Goal: Check status: Check status

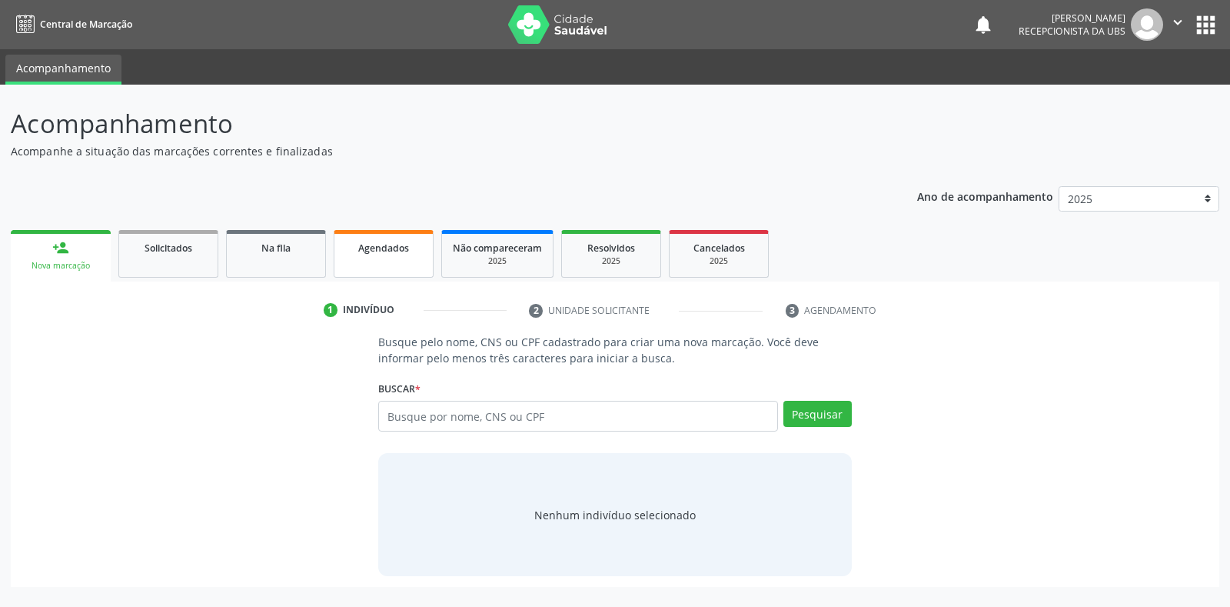
click at [391, 239] on div "Agendados" at bounding box center [383, 247] width 77 height 16
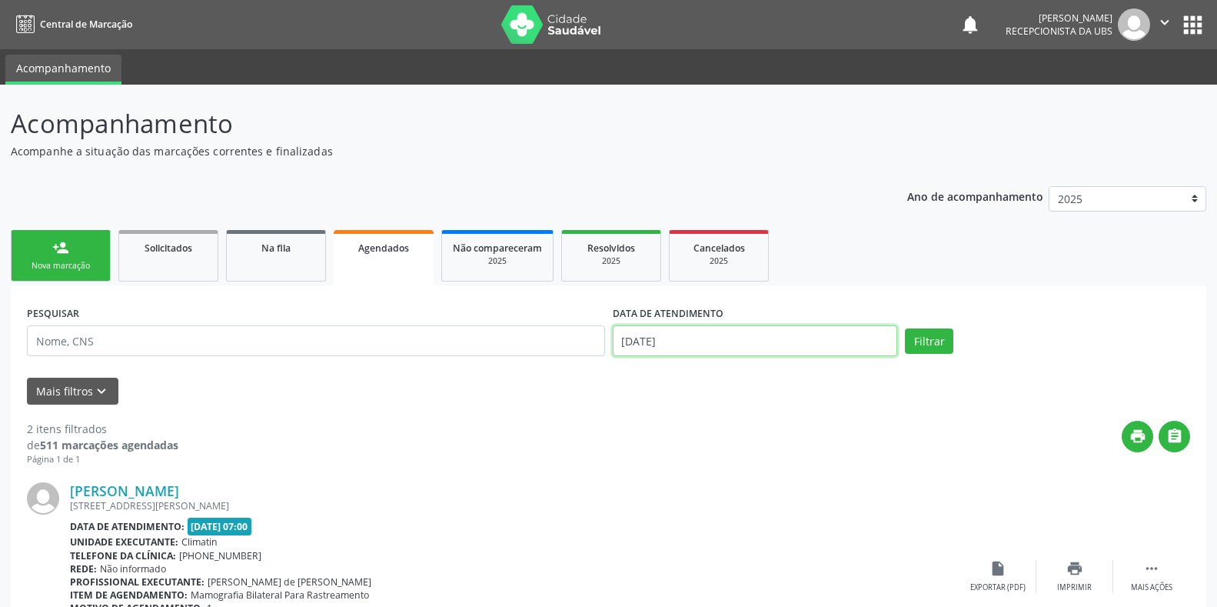
click at [690, 332] on input "[DATE]" at bounding box center [755, 340] width 285 height 31
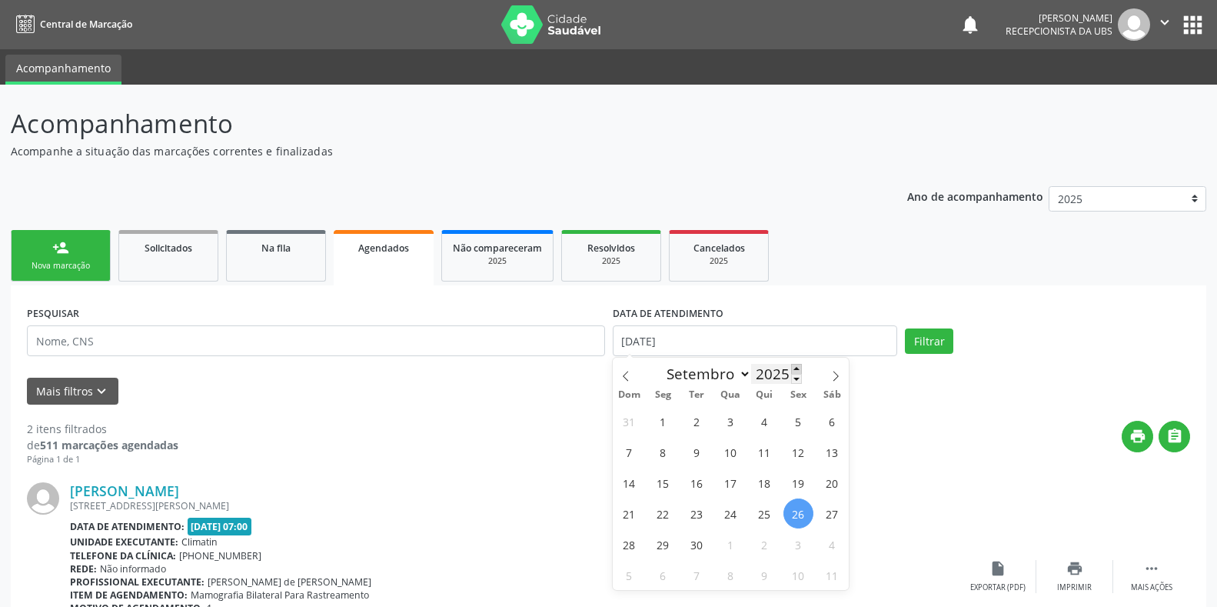
click at [835, 371] on icon at bounding box center [835, 376] width 11 height 11
select select "9"
click at [757, 411] on span "2" at bounding box center [765, 421] width 30 height 30
type input "[DATE]"
click at [937, 338] on button "Filtrar" at bounding box center [929, 341] width 48 height 26
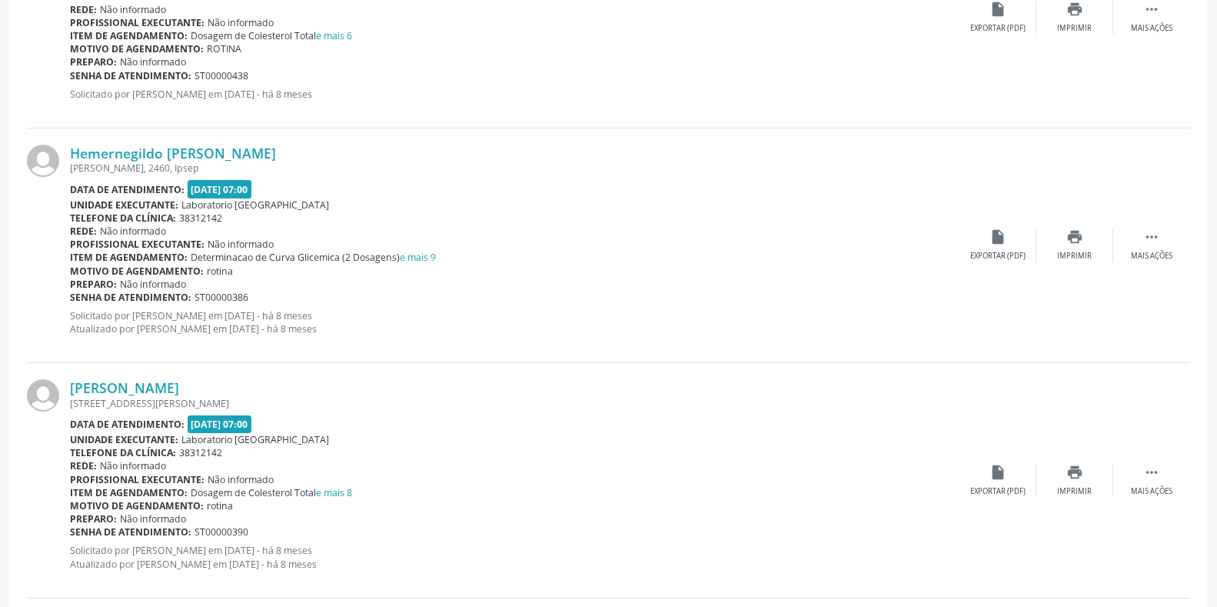
scroll to position [3356, 0]
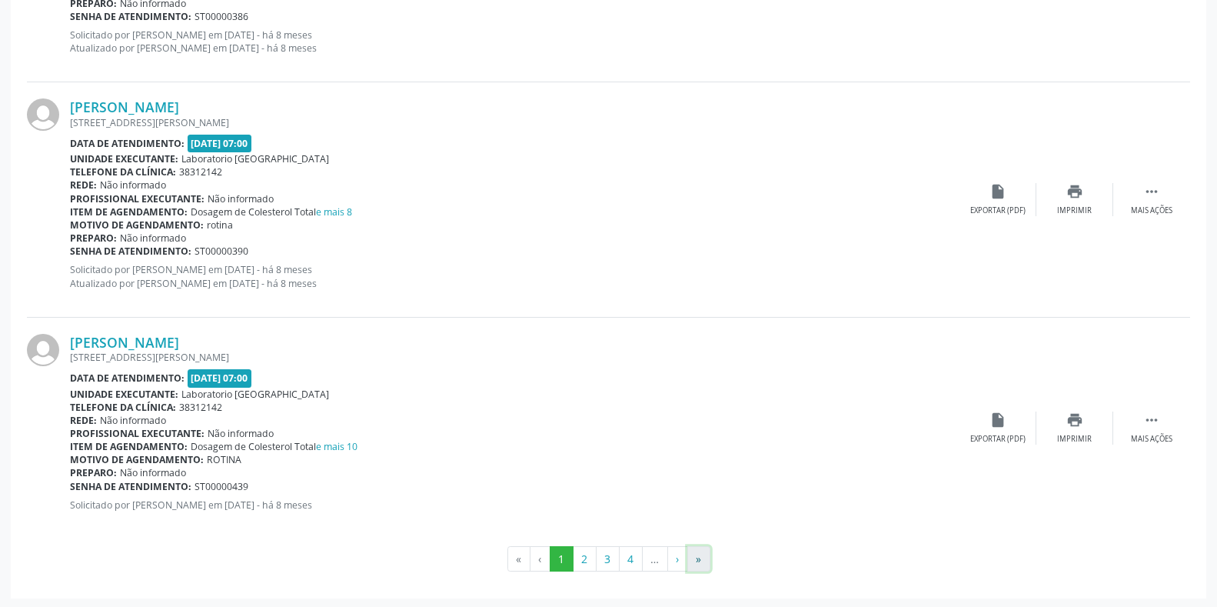
click at [695, 561] on button "»" at bounding box center [698, 559] width 23 height 26
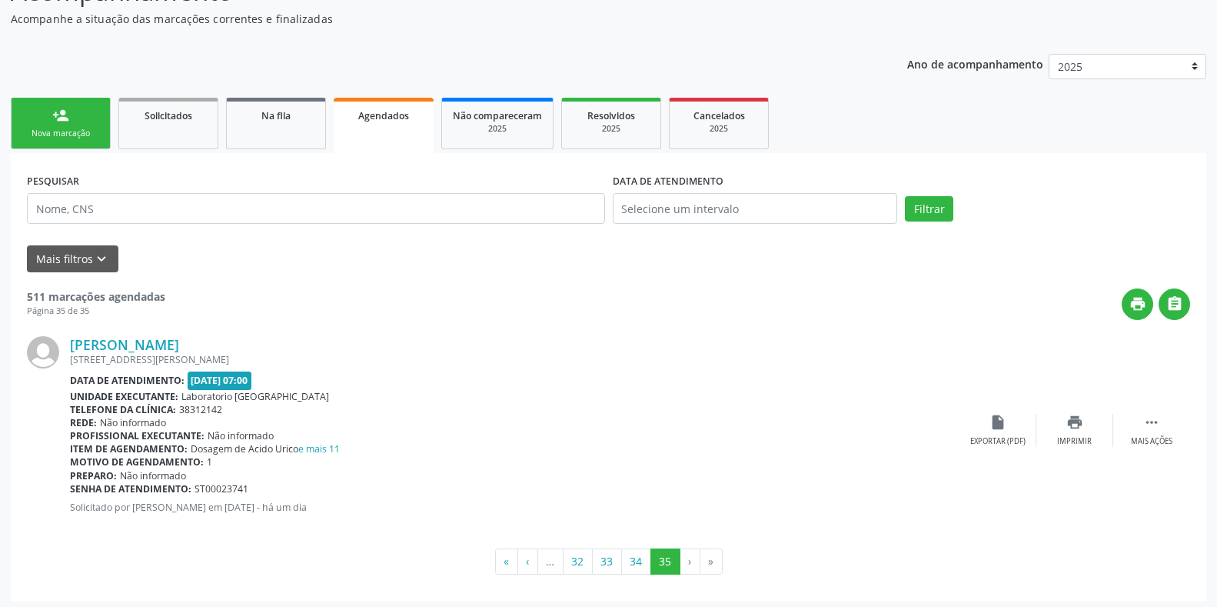
scroll to position [137, 0]
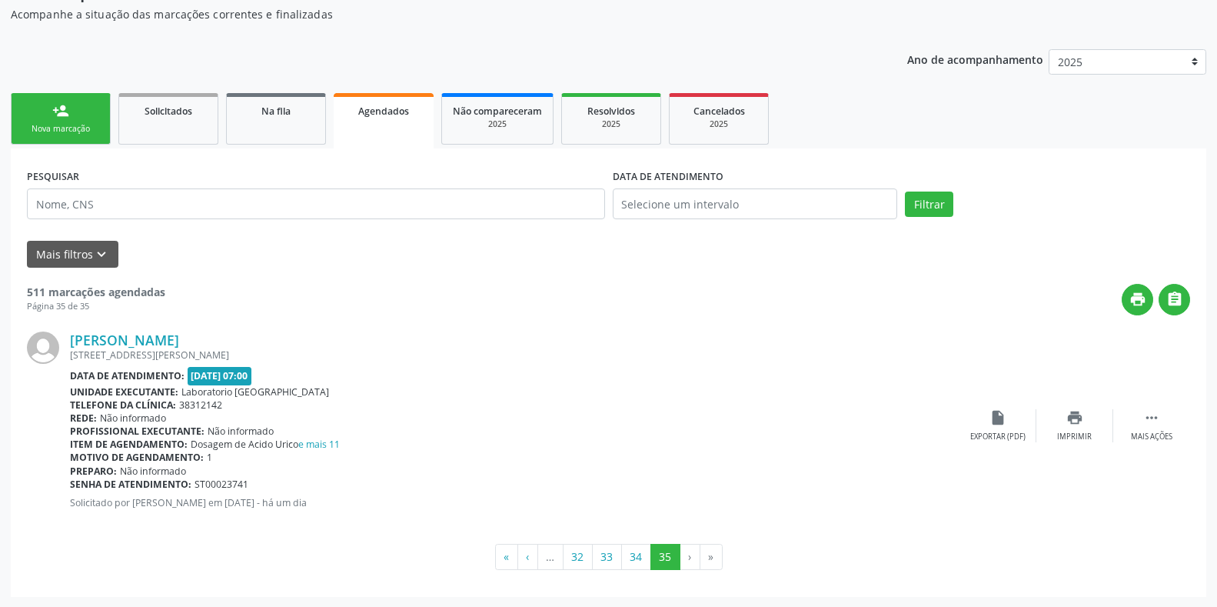
click at [688, 559] on li "›" at bounding box center [690, 557] width 20 height 26
click at [710, 565] on li "»" at bounding box center [711, 557] width 22 height 26
click at [636, 556] on button "34" at bounding box center [636, 557] width 30 height 26
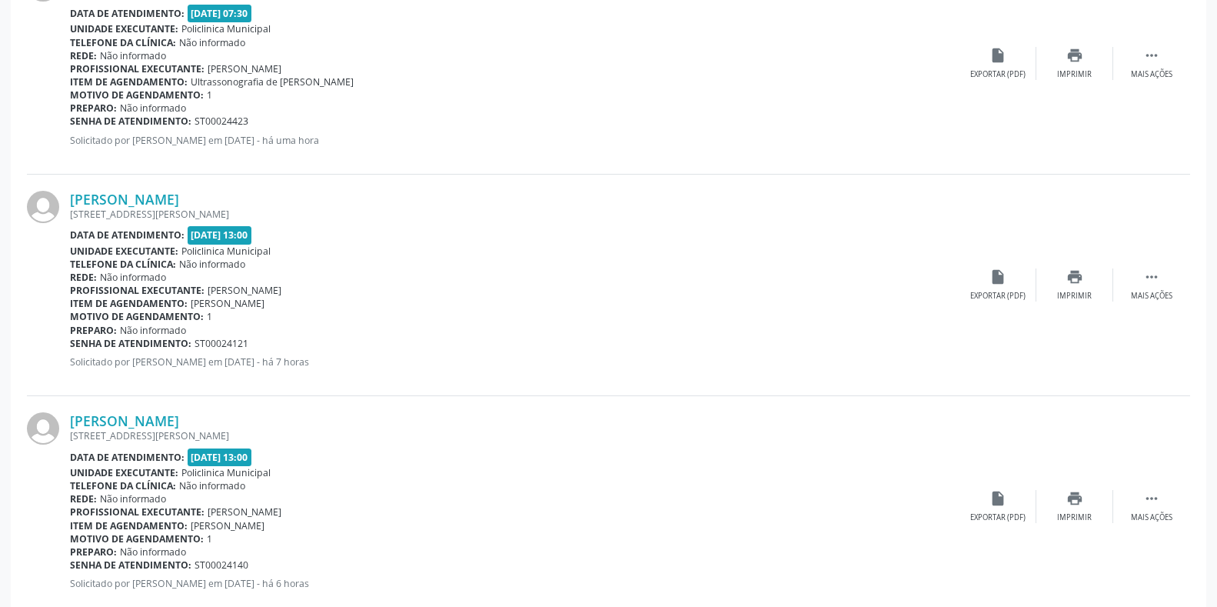
scroll to position [3238, 0]
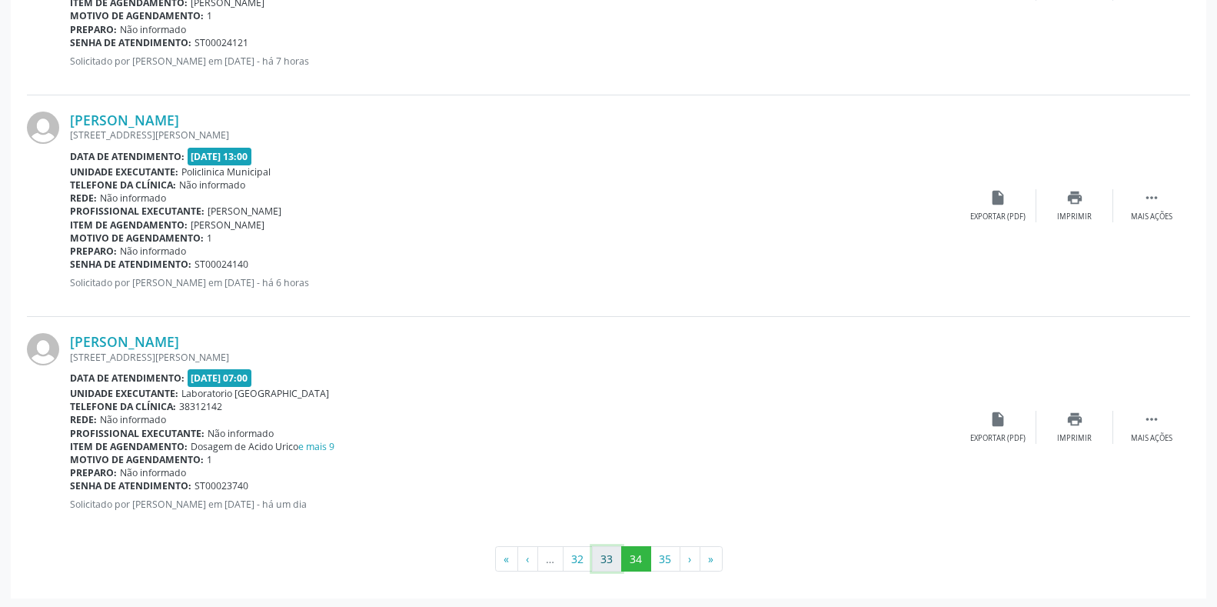
click at [611, 555] on button "33" at bounding box center [607, 559] width 30 height 26
click at [574, 561] on button "32" at bounding box center [578, 559] width 30 height 26
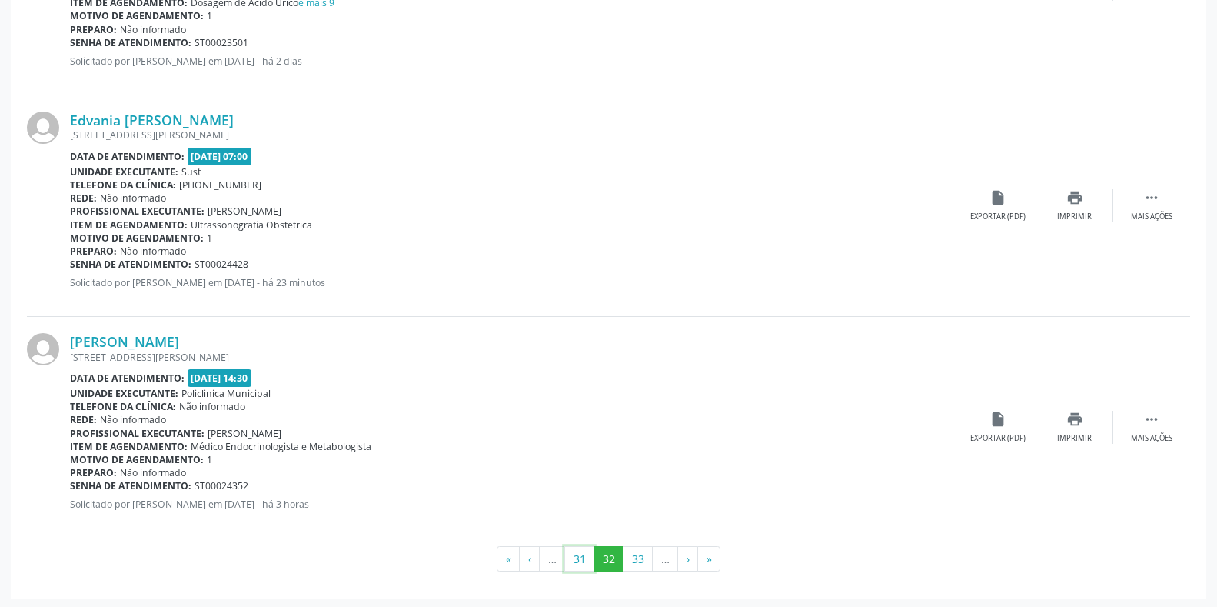
click at [572, 561] on button "31" at bounding box center [579, 559] width 30 height 26
click at [572, 561] on button "30" at bounding box center [579, 559] width 30 height 26
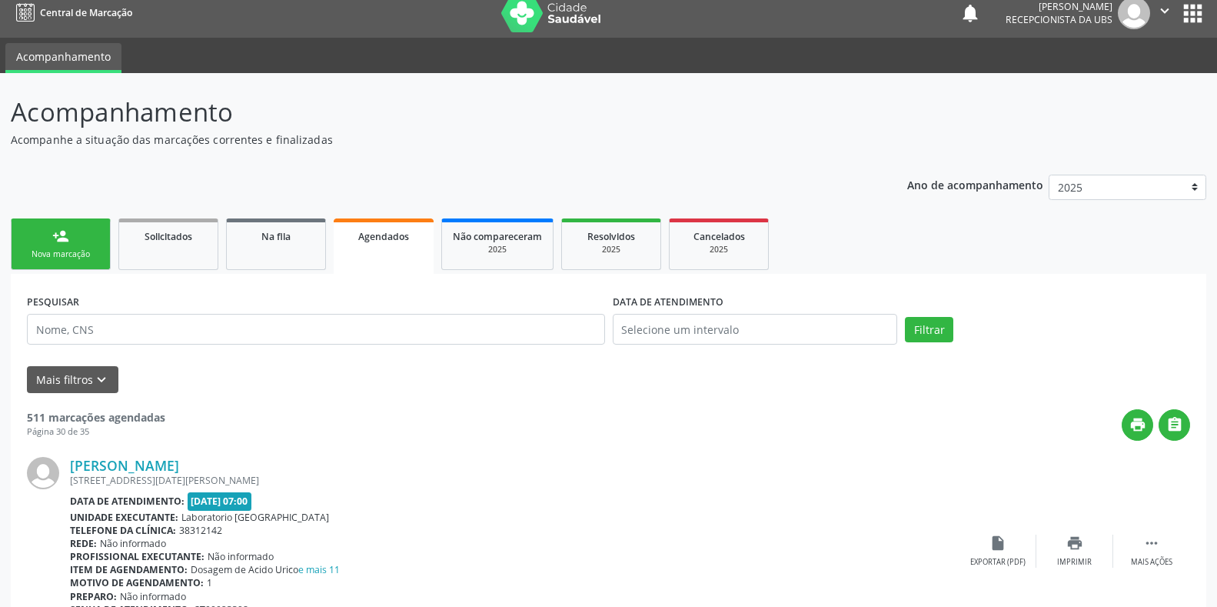
scroll to position [0, 0]
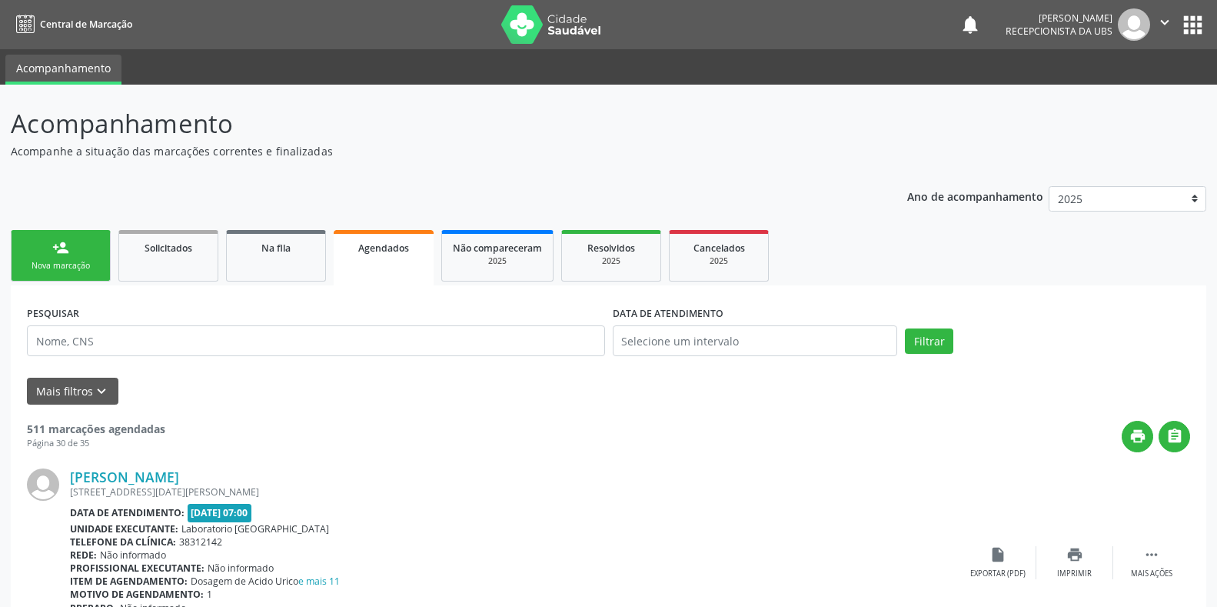
click at [660, 324] on label "DATA DE ATENDIMENTO" at bounding box center [668, 313] width 111 height 24
click at [664, 334] on input "text" at bounding box center [755, 340] width 285 height 31
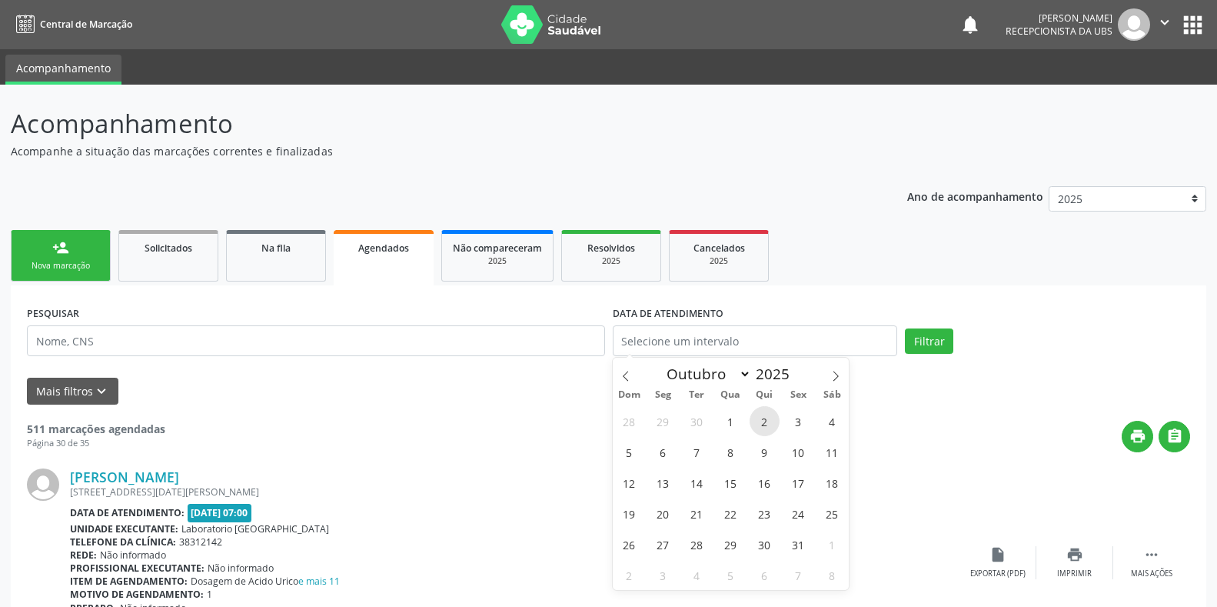
click at [766, 416] on span "2" at bounding box center [765, 421] width 30 height 30
type input "[DATE]"
click at [922, 338] on button "Filtrar" at bounding box center [929, 341] width 48 height 26
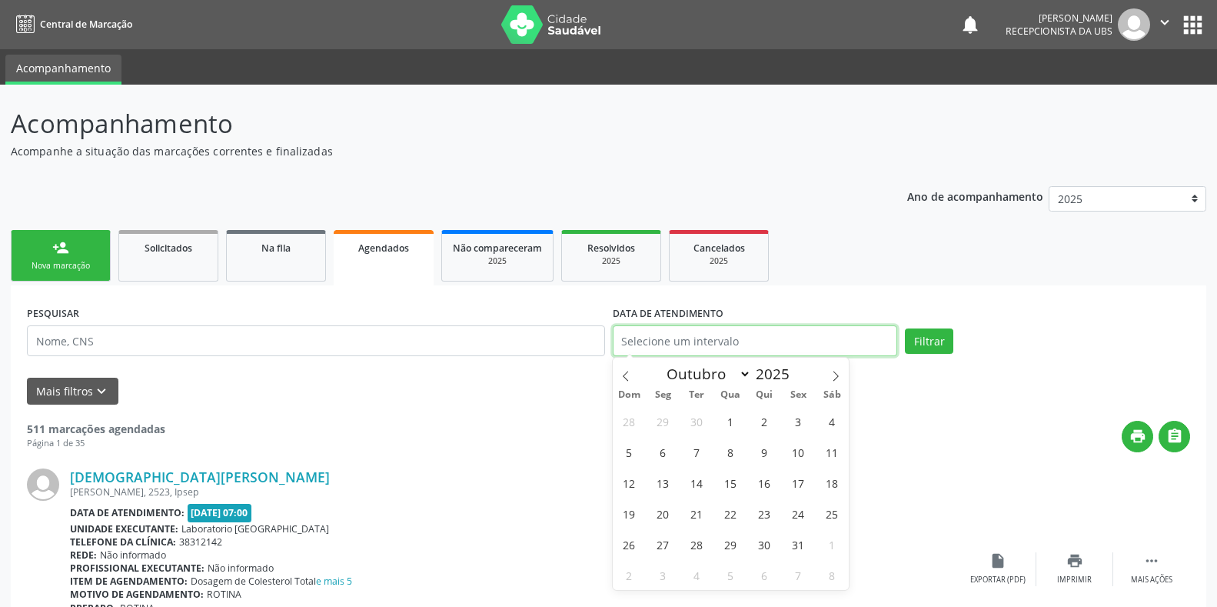
click at [823, 347] on input "text" at bounding box center [755, 340] width 285 height 31
click at [757, 418] on span "2" at bounding box center [765, 421] width 30 height 30
type input "[DATE]"
click at [920, 339] on button "Filtrar" at bounding box center [929, 341] width 48 height 26
click at [796, 335] on input "text" at bounding box center [755, 340] width 285 height 31
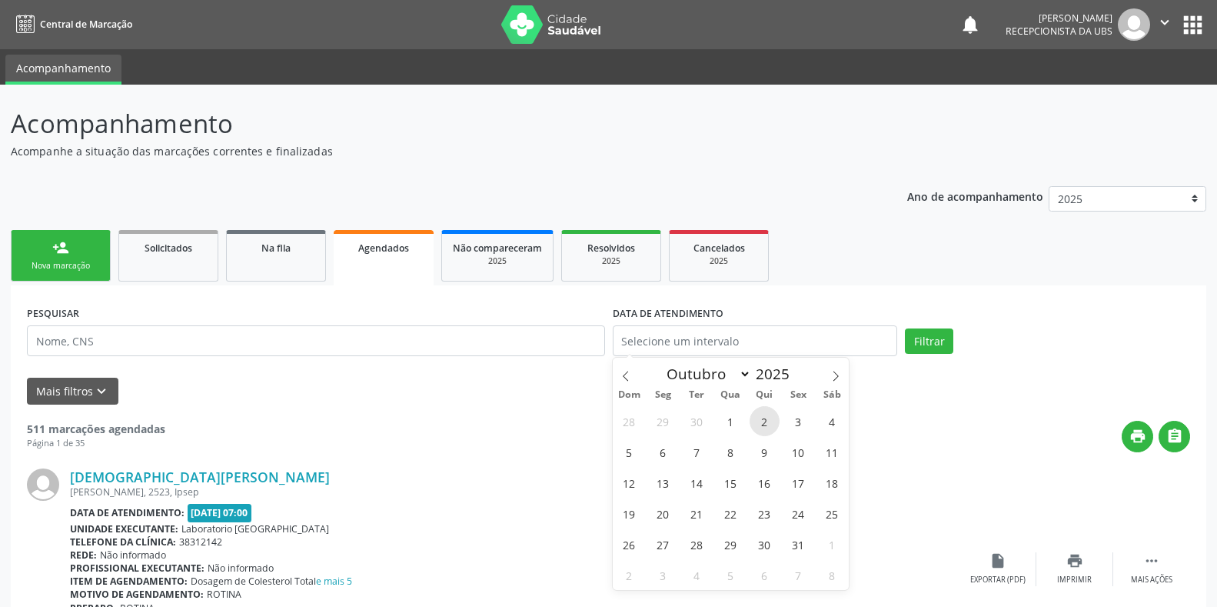
click at [762, 420] on span "2" at bounding box center [765, 421] width 30 height 30
type input "[DATE]"
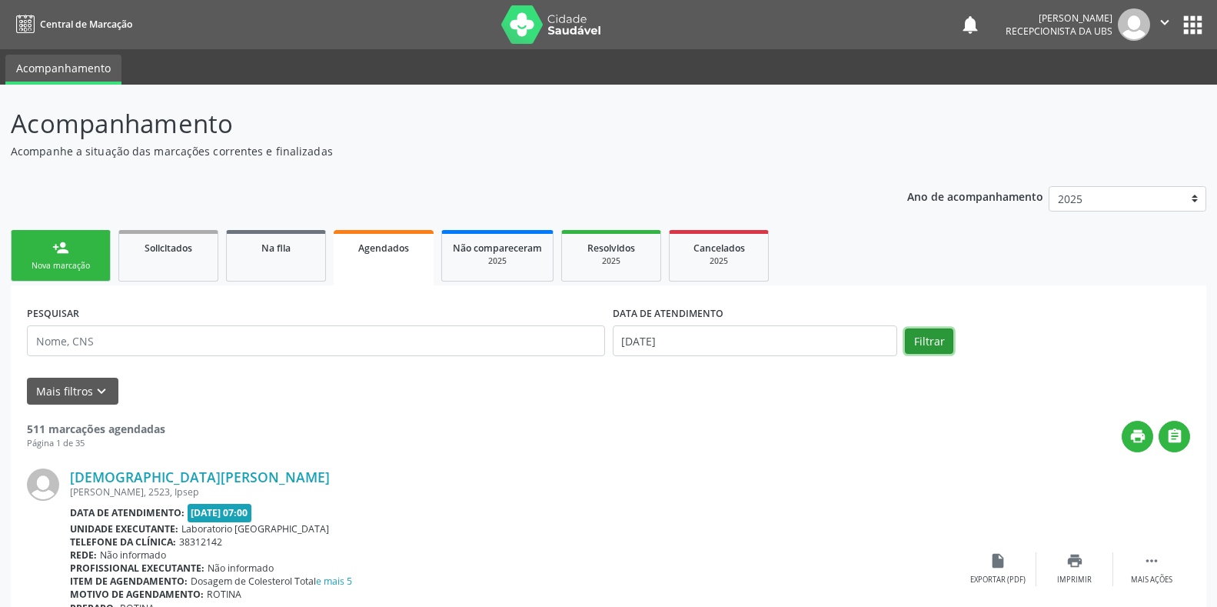
click at [927, 349] on button "Filtrar" at bounding box center [929, 341] width 48 height 26
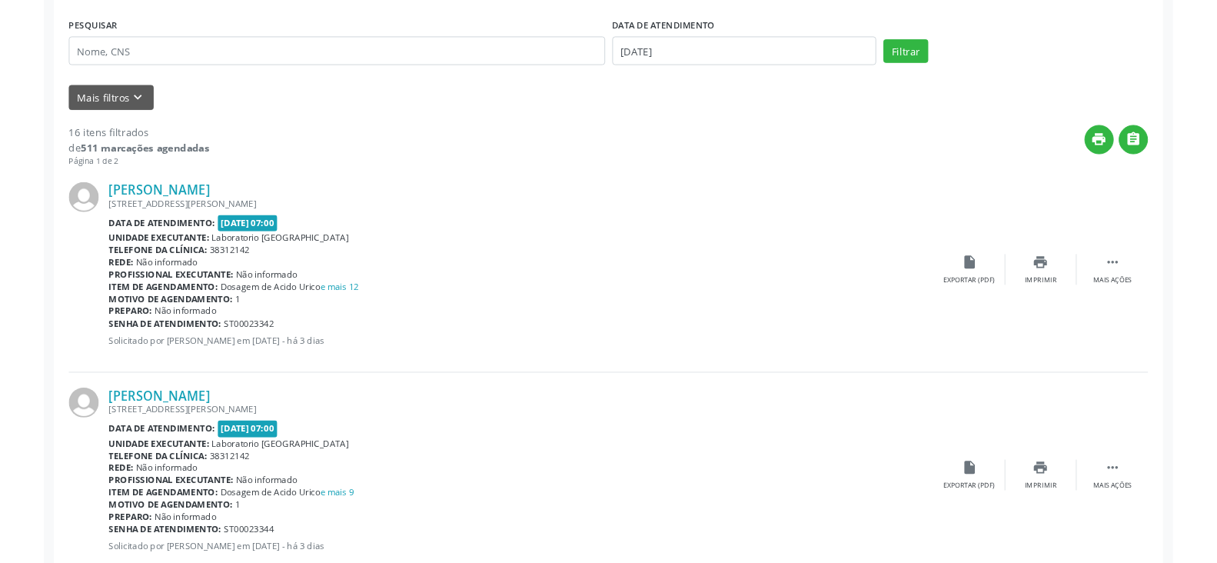
scroll to position [128, 0]
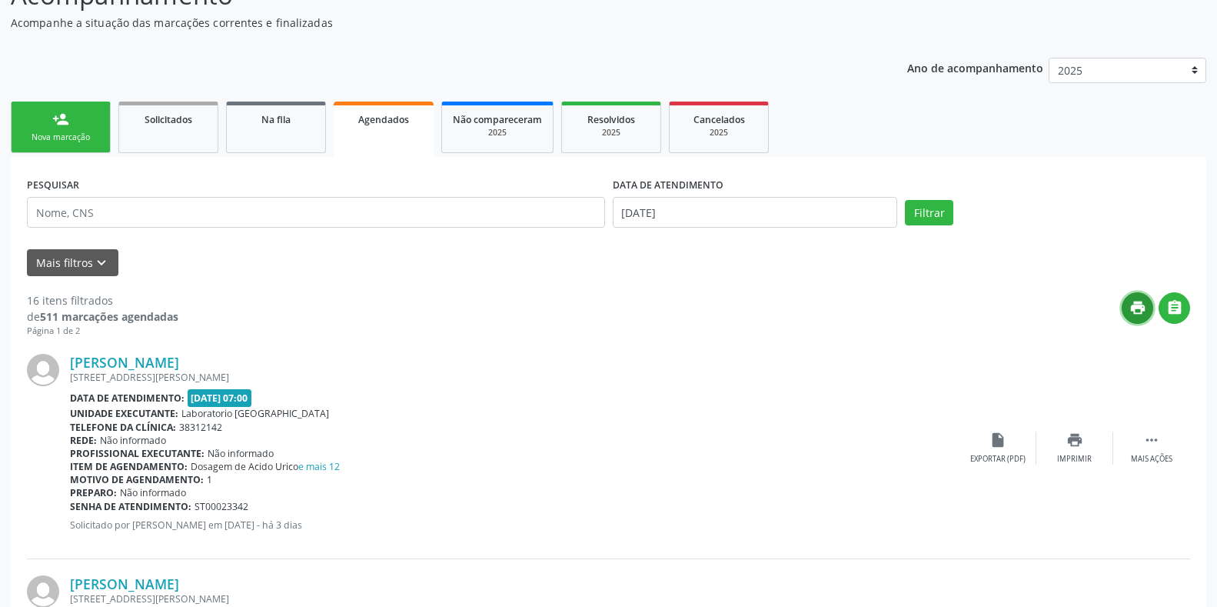
click at [1142, 313] on icon "print" at bounding box center [1138, 307] width 17 height 17
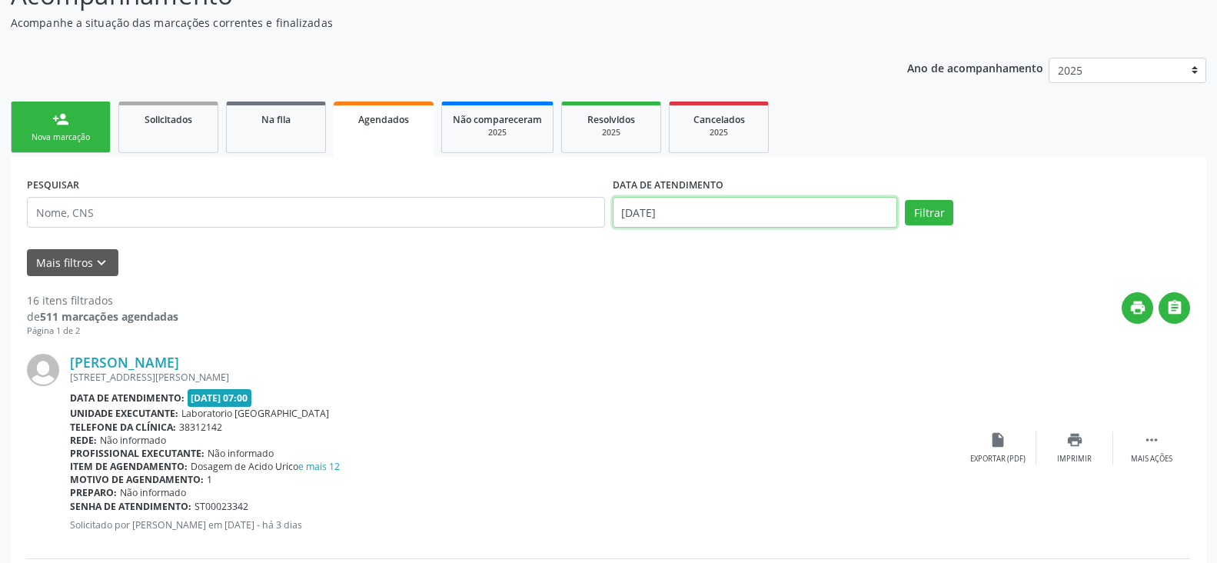
click at [754, 209] on input "[DATE]" at bounding box center [755, 212] width 285 height 31
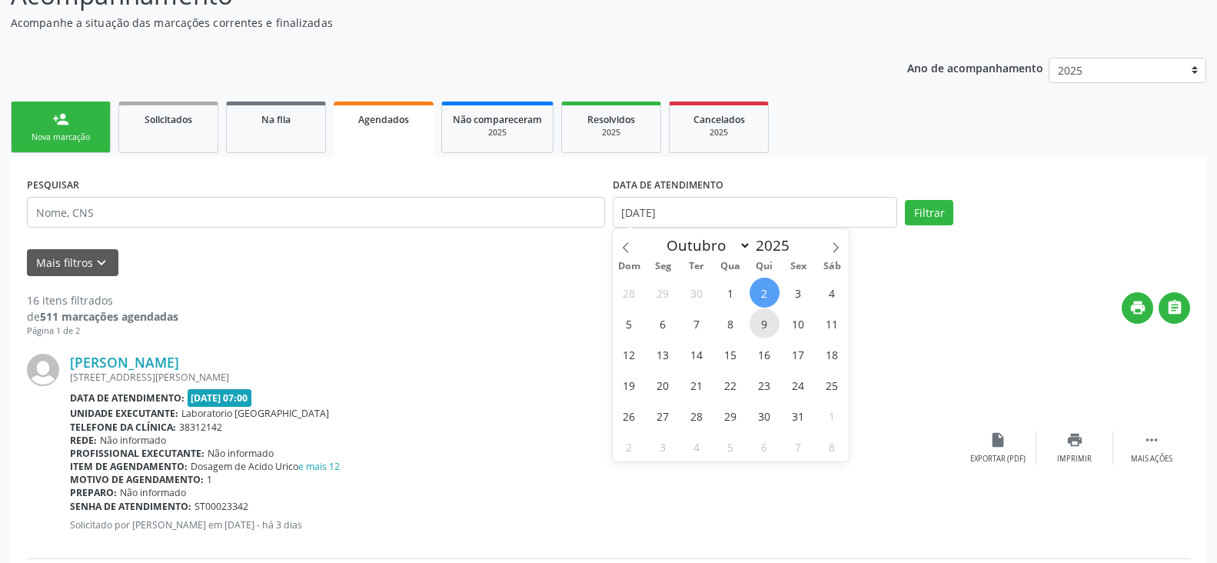
click at [764, 323] on span "9" at bounding box center [765, 323] width 30 height 30
type input "[DATE]"
click at [761, 323] on span "9" at bounding box center [765, 323] width 30 height 30
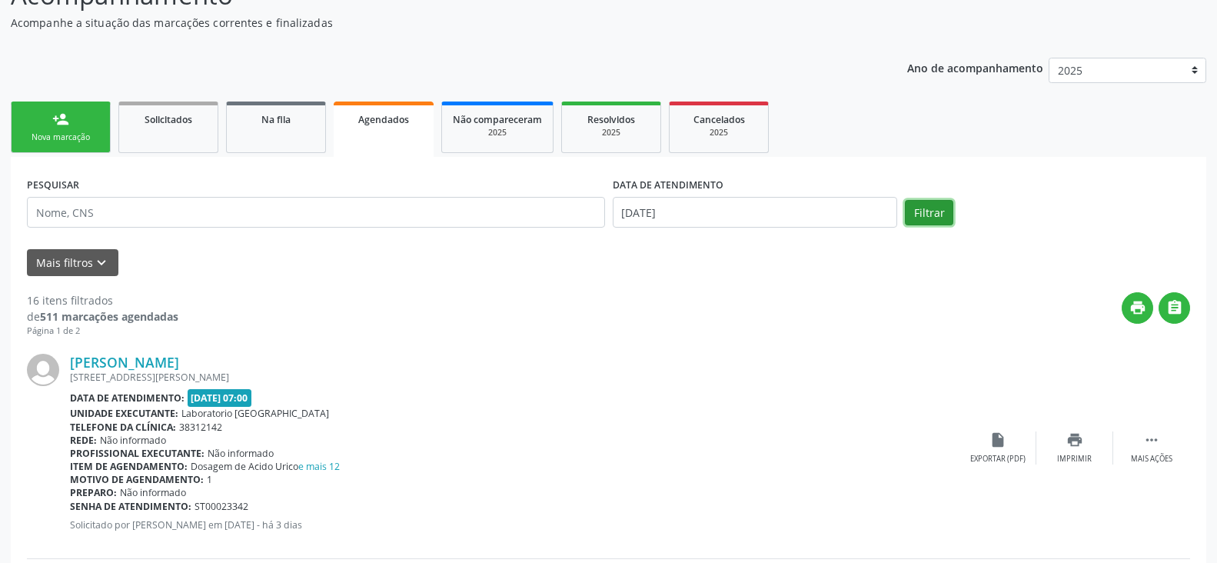
click at [929, 218] on button "Filtrar" at bounding box center [929, 213] width 48 height 26
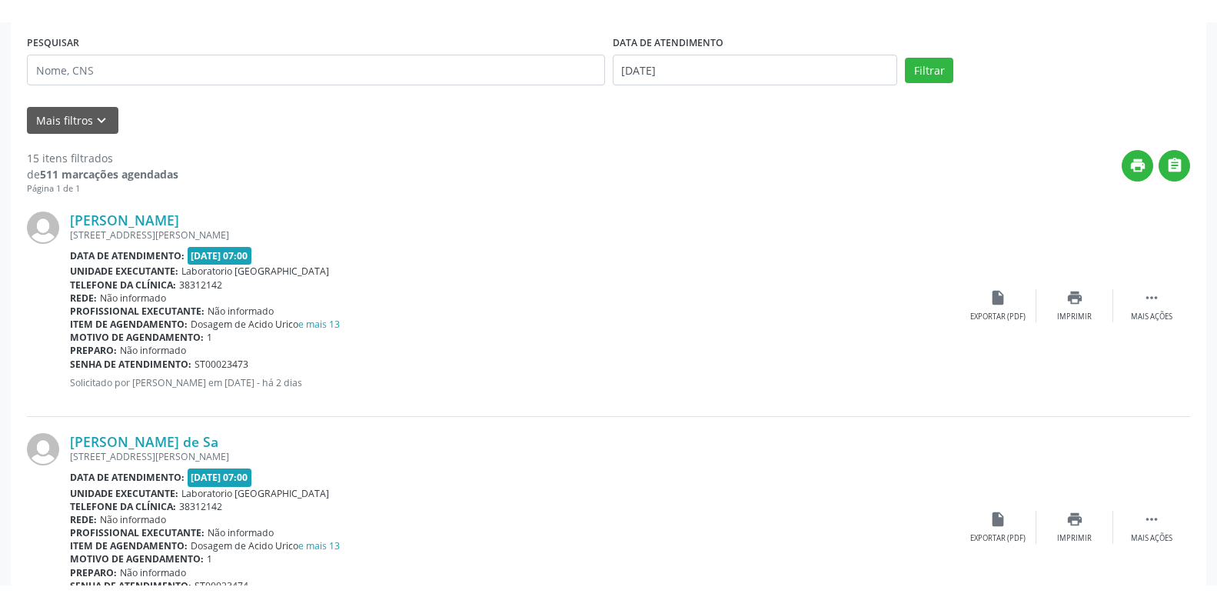
scroll to position [256, 0]
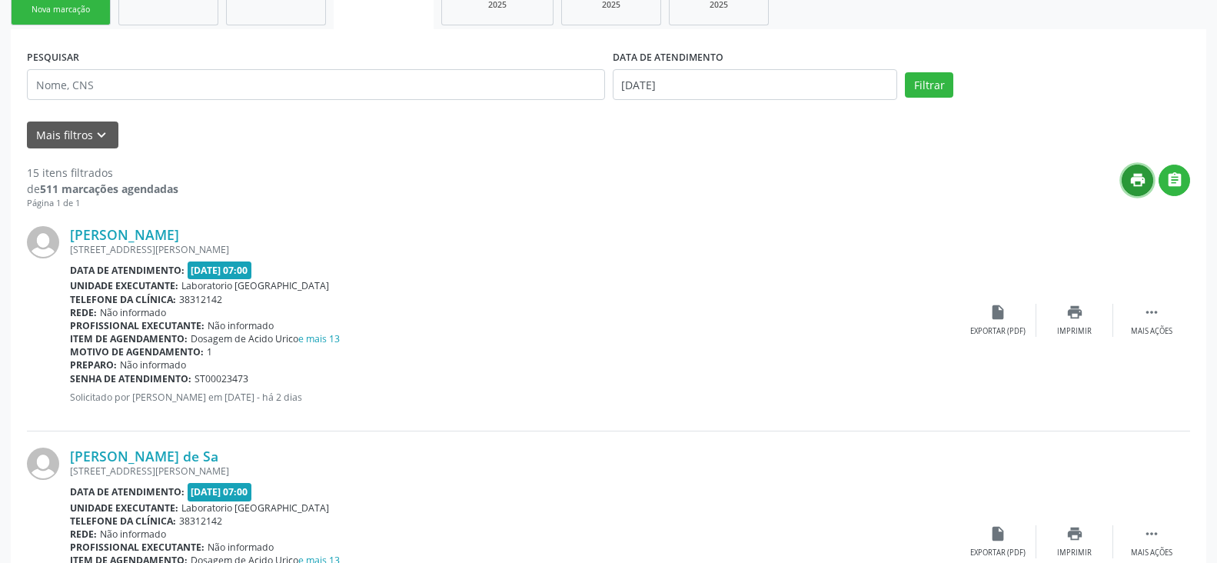
click at [1136, 181] on icon "print" at bounding box center [1138, 179] width 17 height 17
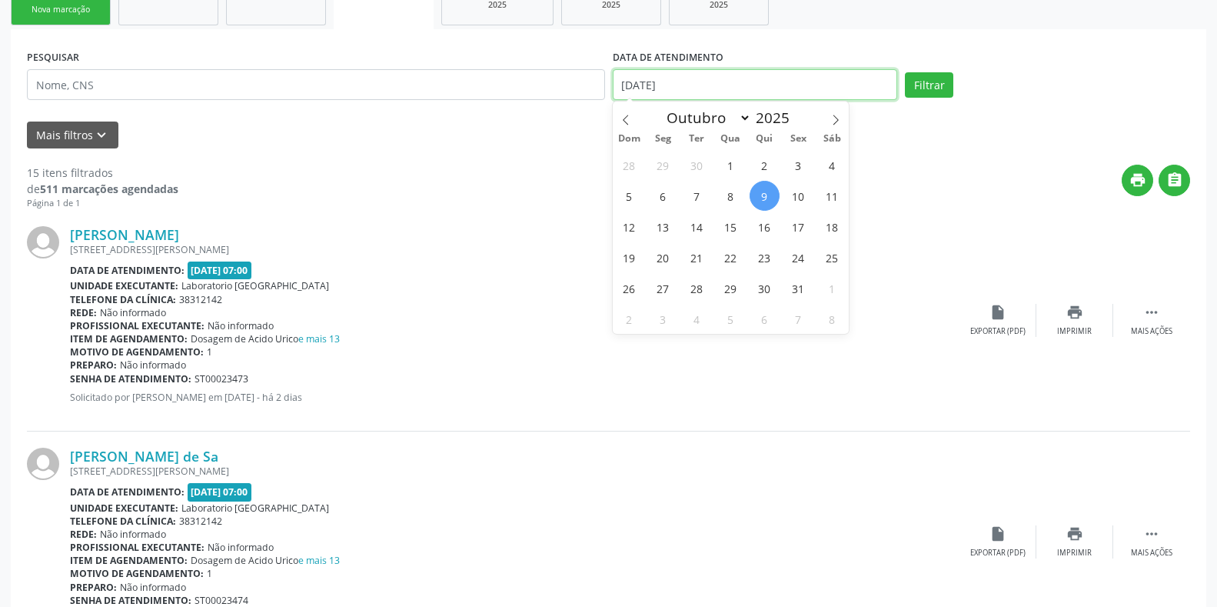
click at [702, 84] on input "[DATE]" at bounding box center [755, 84] width 285 height 31
click at [758, 228] on span "16" at bounding box center [765, 226] width 30 height 30
type input "[DATE]"
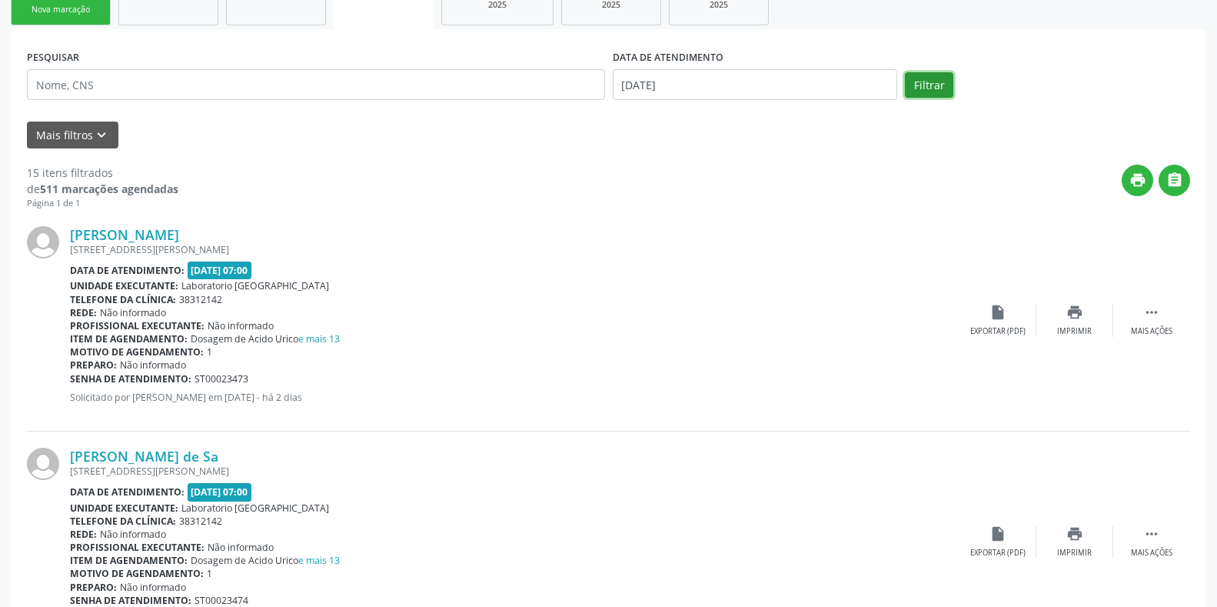
click at [927, 87] on button "Filtrar" at bounding box center [929, 85] width 48 height 26
click at [1138, 182] on icon "print" at bounding box center [1138, 179] width 17 height 17
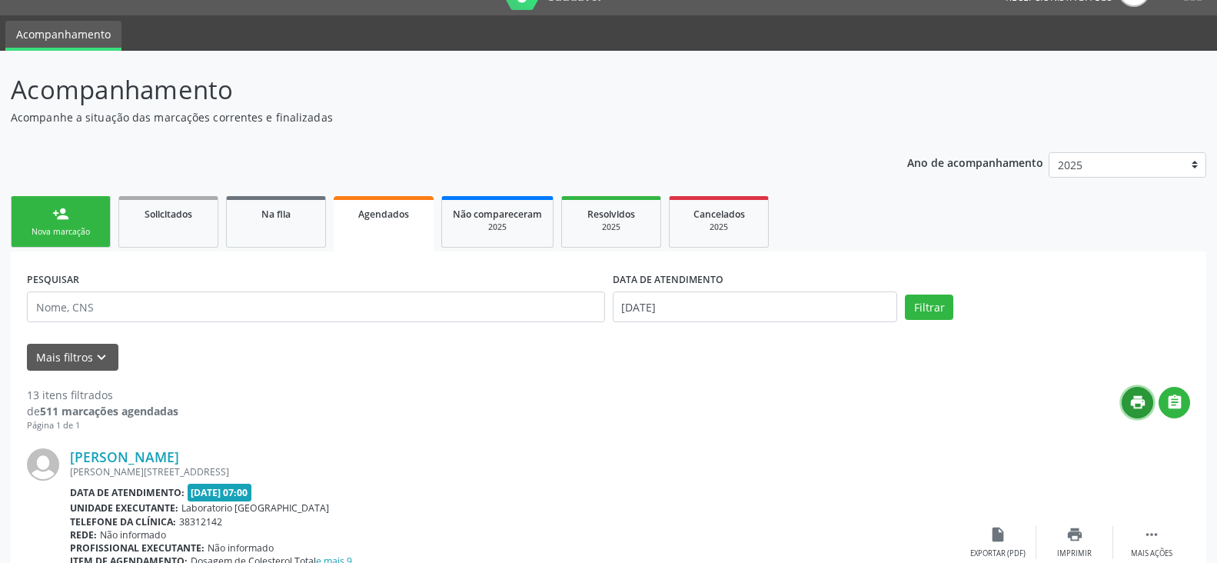
scroll to position [0, 0]
